Goal: Task Accomplishment & Management: Use online tool/utility

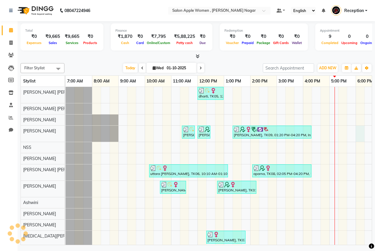
click at [358, 128] on div "dharti, TK05, 12:00 PM-01:00 PM, Hair Styling - Blow dry - Female (₹300) sangee…" at bounding box center [277, 172] width 422 height 171
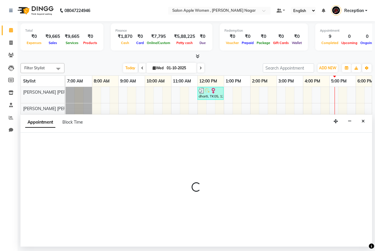
select select "3152"
select select "tentative"
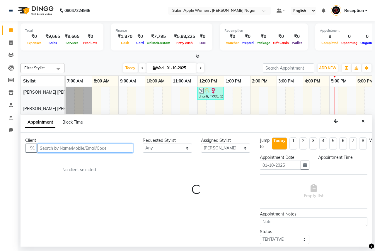
select select "1080"
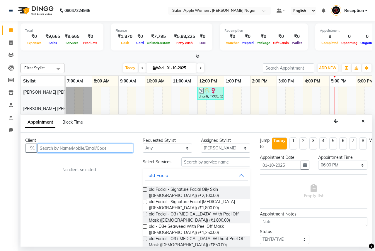
click at [70, 145] on input "text" at bounding box center [85, 147] width 96 height 9
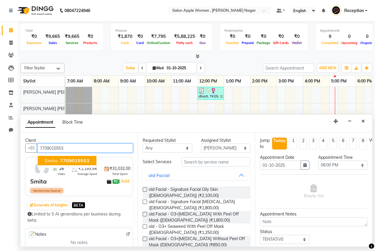
click at [48, 158] on span "Smita" at bounding box center [51, 160] width 13 height 6
type input "7709015553"
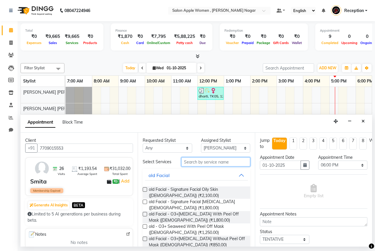
click at [197, 161] on input "text" at bounding box center [215, 161] width 69 height 9
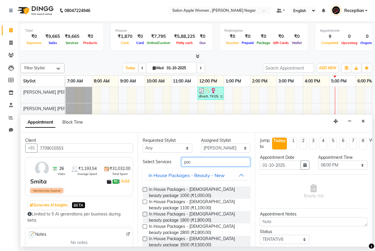
type input "pac"
click at [145, 227] on label at bounding box center [145, 226] width 4 height 4
click at [145, 227] on input "checkbox" at bounding box center [145, 227] width 4 height 4
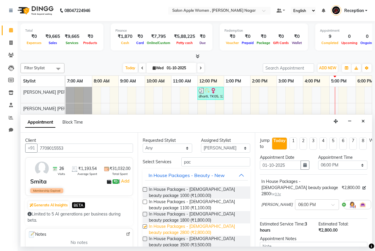
checkbox input "false"
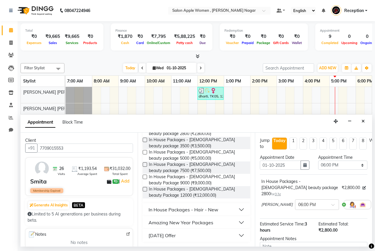
scroll to position [58, 0]
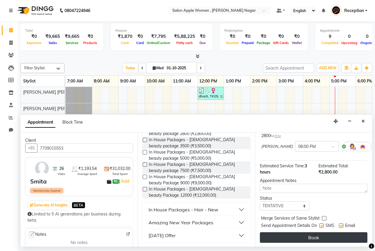
click at [320, 233] on button "Book" at bounding box center [314, 237] width 108 height 11
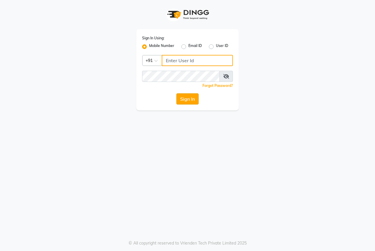
type input "8007975027"
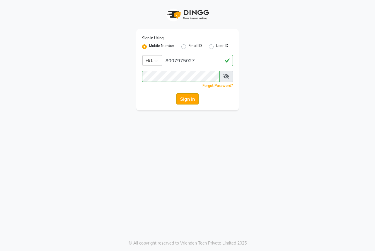
click at [180, 98] on button "Sign In" at bounding box center [188, 98] width 22 height 11
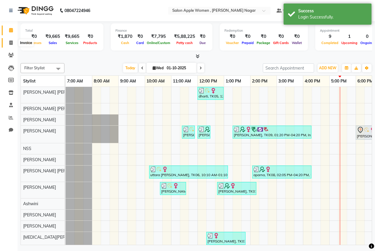
click at [10, 41] on icon at bounding box center [10, 42] width 3 height 4
select select "96"
select select "service"
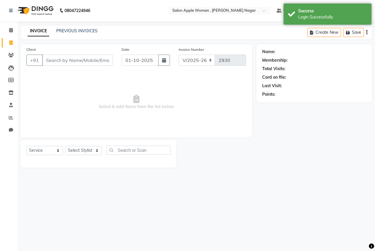
click at [53, 59] on input "Client" at bounding box center [77, 60] width 71 height 11
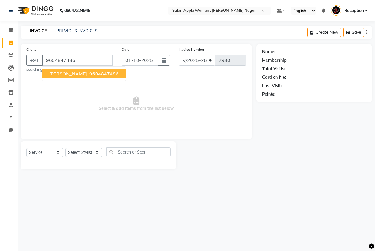
type input "9604847486"
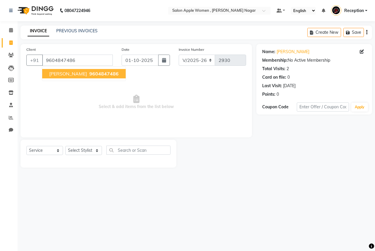
click at [104, 72] on span "9604847486" at bounding box center [103, 74] width 29 height 6
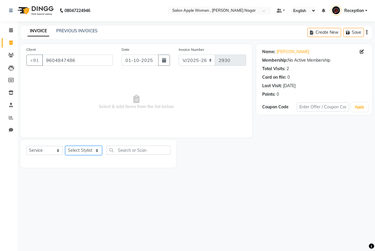
click at [85, 150] on select "Select Stylist [PERSON_NAME] [PERSON_NAME] [PERSON_NAME] [PERSON_NAME] Jyoti Ra…" at bounding box center [83, 150] width 37 height 9
select select "7680"
click at [65, 146] on select "Select Stylist [PERSON_NAME] [PERSON_NAME] [PERSON_NAME] [PERSON_NAME] Jyoti Ra…" at bounding box center [83, 150] width 37 height 9
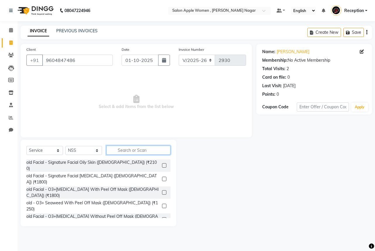
click at [132, 152] on input "text" at bounding box center [138, 149] width 64 height 9
click at [121, 152] on input "text" at bounding box center [138, 149] width 64 height 9
click at [120, 150] on input "text" at bounding box center [138, 149] width 64 height 9
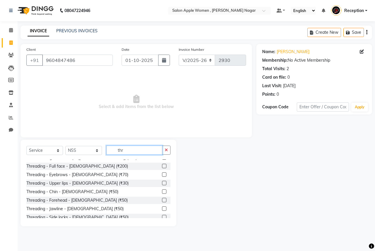
scroll to position [77, 0]
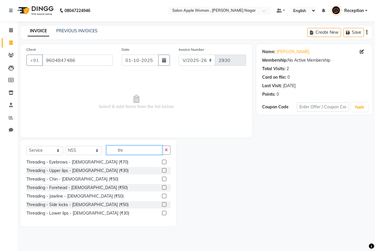
type input "thr"
click at [162, 160] on label at bounding box center [164, 161] width 4 height 4
click at [162, 160] on input "checkbox" at bounding box center [164, 162] width 4 height 4
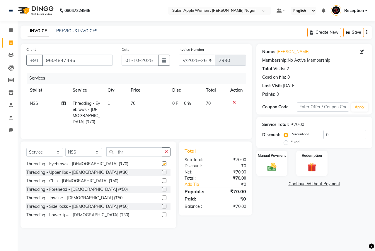
checkbox input "false"
click at [133, 147] on input "thr" at bounding box center [134, 151] width 56 height 9
type input "t"
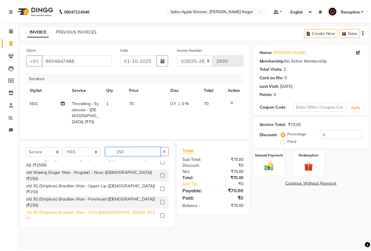
scroll to position [0, 0]
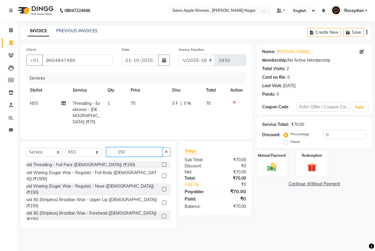
type input "150"
click at [162, 200] on label at bounding box center [164, 202] width 4 height 4
click at [162, 201] on input "checkbox" at bounding box center [164, 203] width 4 height 4
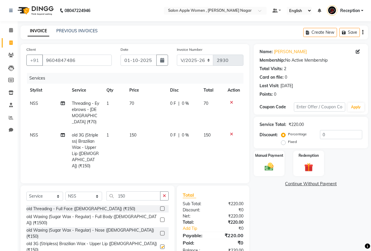
checkbox input "false"
click at [131, 191] on input "150" at bounding box center [133, 195] width 54 height 9
type input "1"
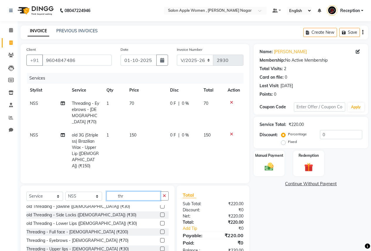
scroll to position [59, 0]
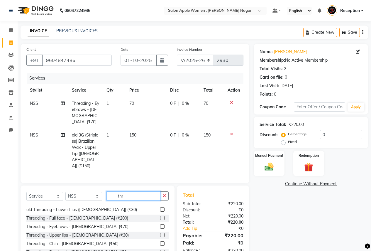
type input "thr"
click at [160, 250] on label at bounding box center [162, 252] width 4 height 4
click at [160, 250] on input "checkbox" at bounding box center [162, 252] width 4 height 4
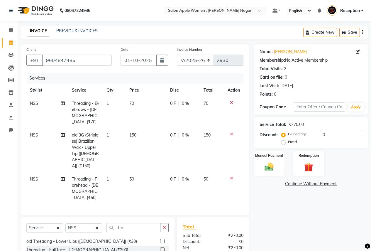
checkbox input "false"
click at [271, 163] on img at bounding box center [269, 166] width 15 height 11
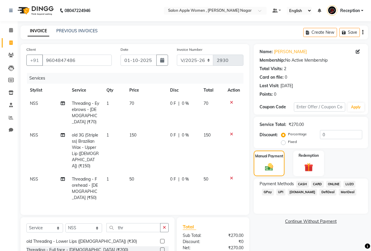
click at [333, 184] on span "ONLINE" at bounding box center [333, 184] width 15 height 7
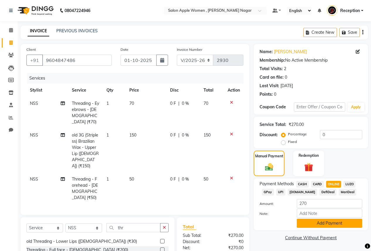
click at [323, 223] on button "Add Payment" at bounding box center [329, 222] width 65 height 9
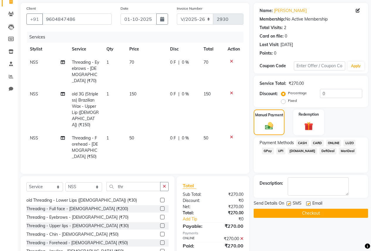
scroll to position [47, 0]
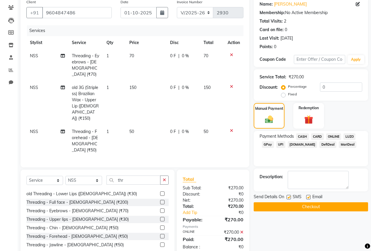
click at [315, 206] on button "Checkout" at bounding box center [311, 206] width 114 height 9
